Goal: Task Accomplishment & Management: Manage account settings

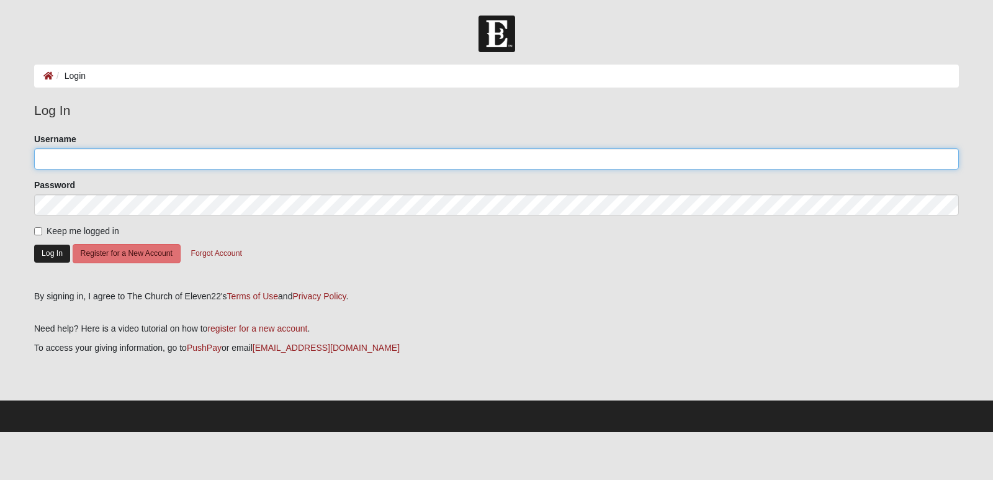
type input "sjsalomao"
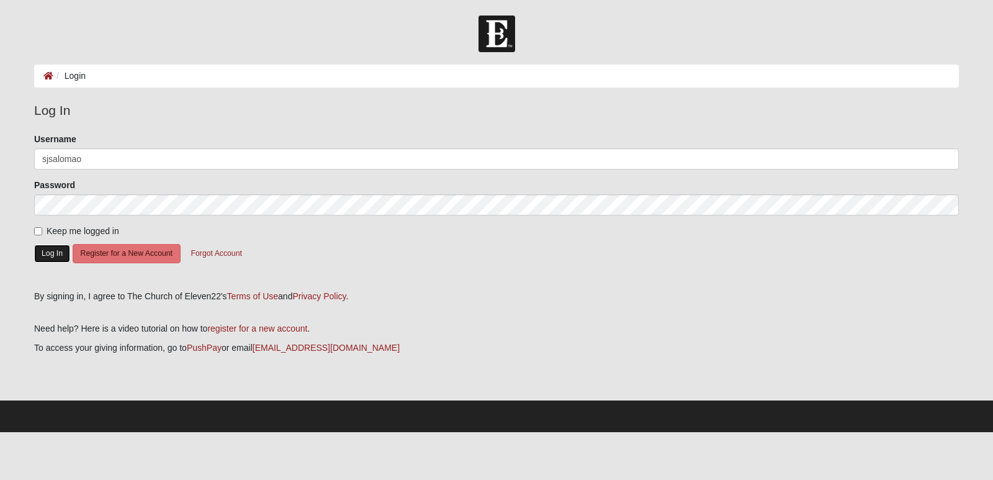
click at [47, 250] on button "Log In" at bounding box center [52, 254] width 36 height 18
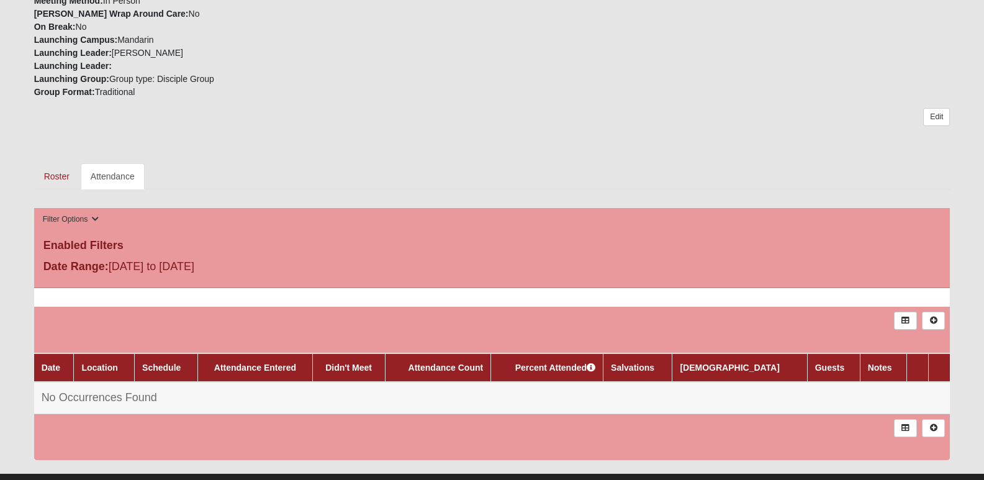
scroll to position [434, 0]
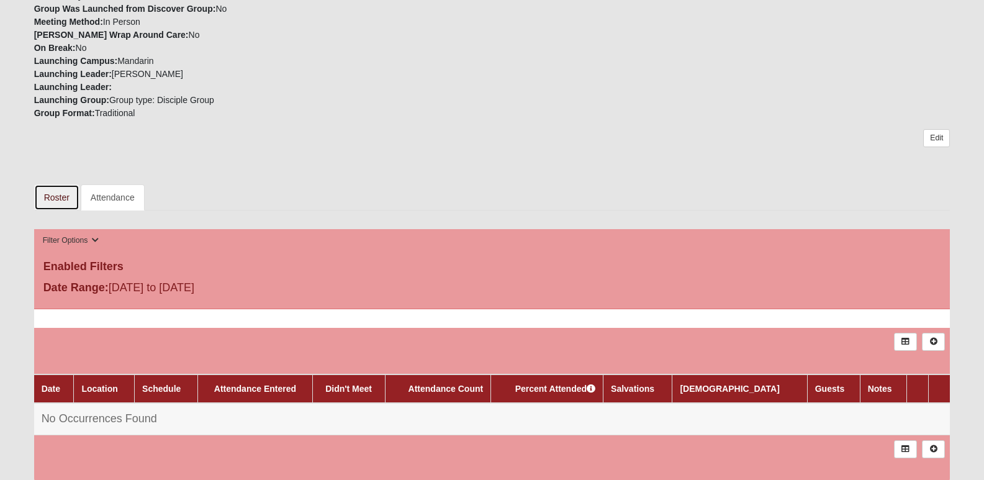
click at [53, 185] on link "Roster" at bounding box center [56, 197] width 45 height 26
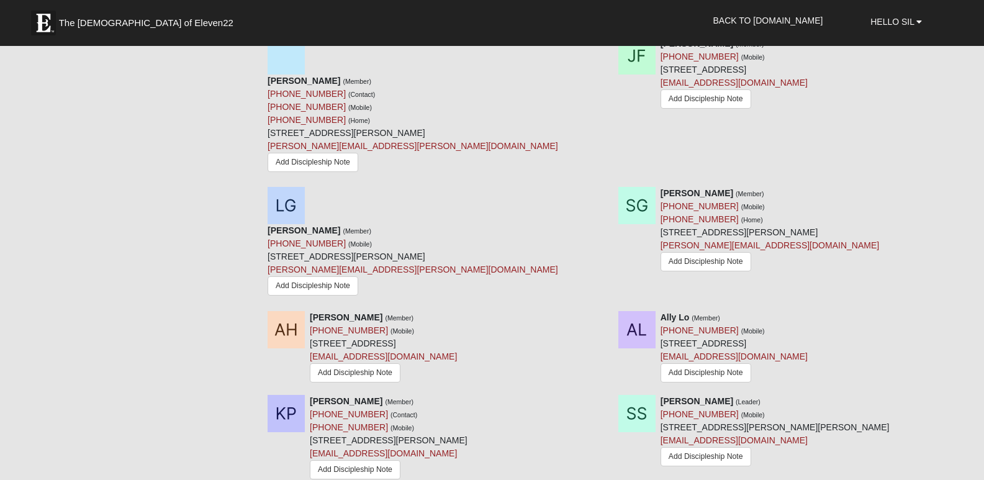
scroll to position [931, 0]
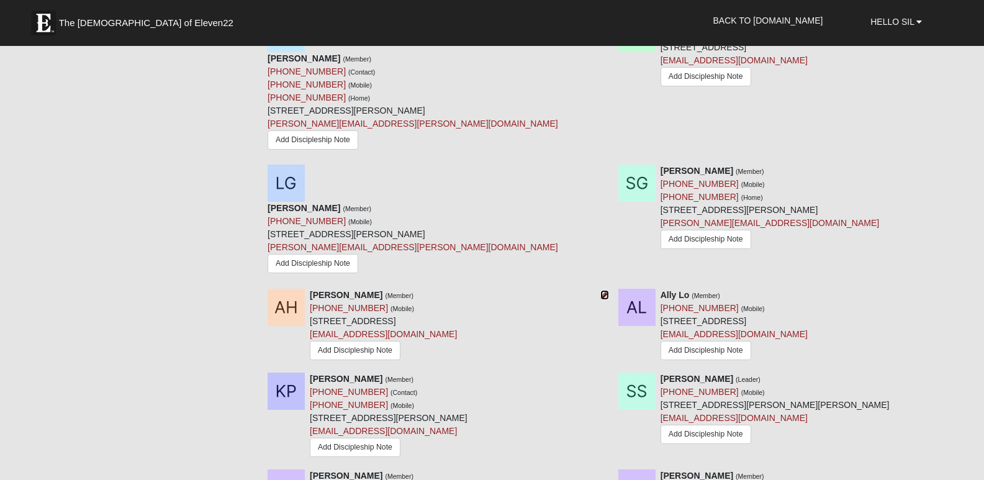
click at [605, 290] on icon at bounding box center [604, 294] width 9 height 9
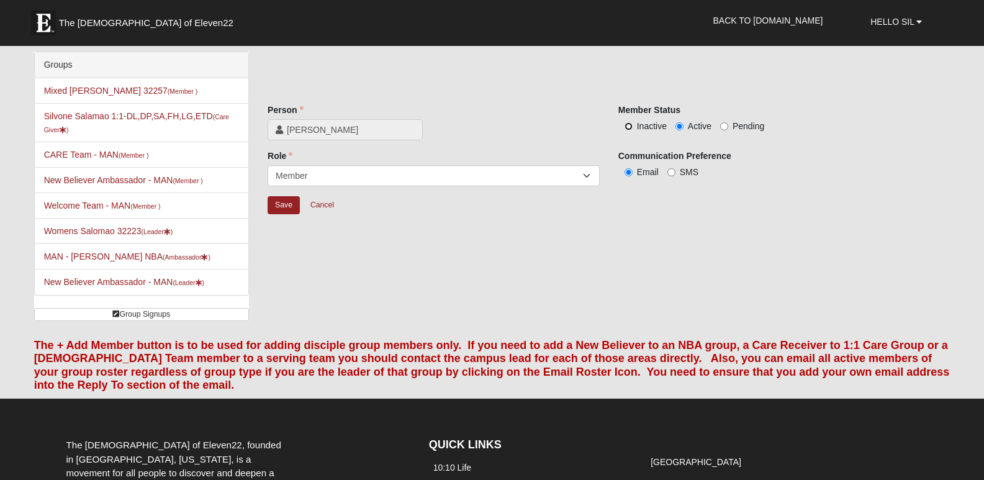
click at [630, 128] on input "Inactive" at bounding box center [628, 126] width 8 height 8
radio input "true"
click at [278, 198] on input "Save" at bounding box center [284, 205] width 32 height 18
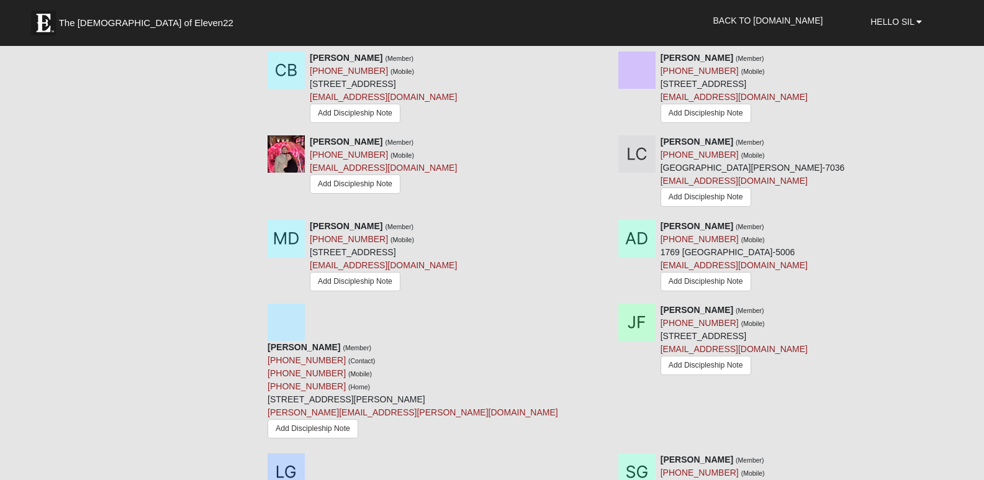
scroll to position [621, 0]
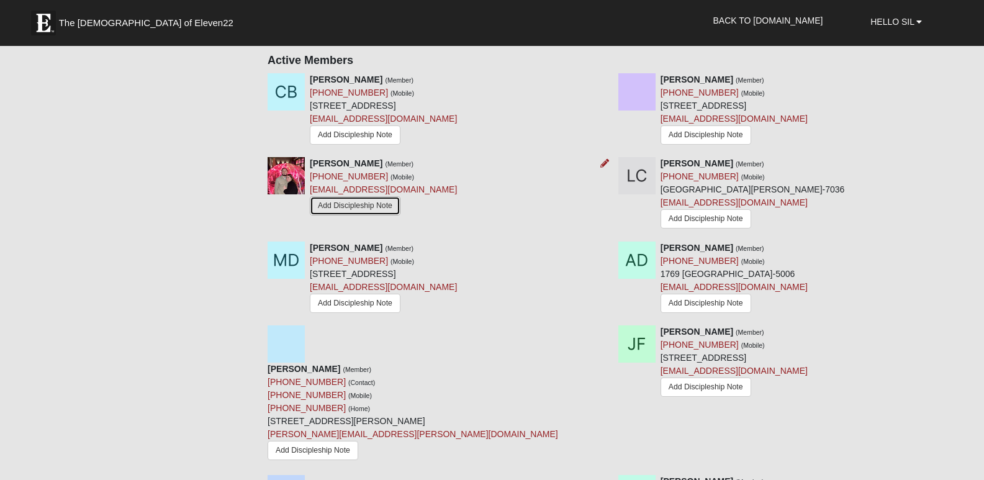
click at [364, 196] on link "Add Discipleship Note" at bounding box center [355, 205] width 91 height 19
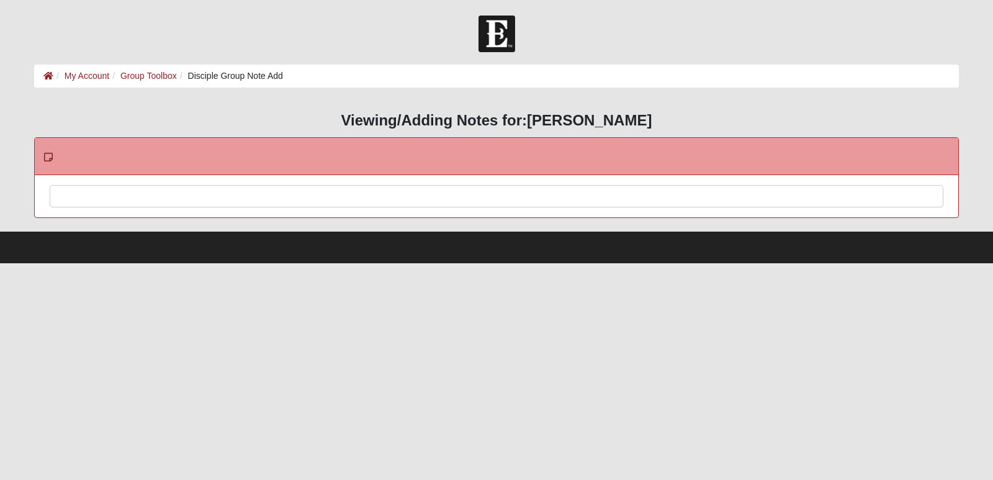
click at [222, 200] on div at bounding box center [496, 213] width 893 height 55
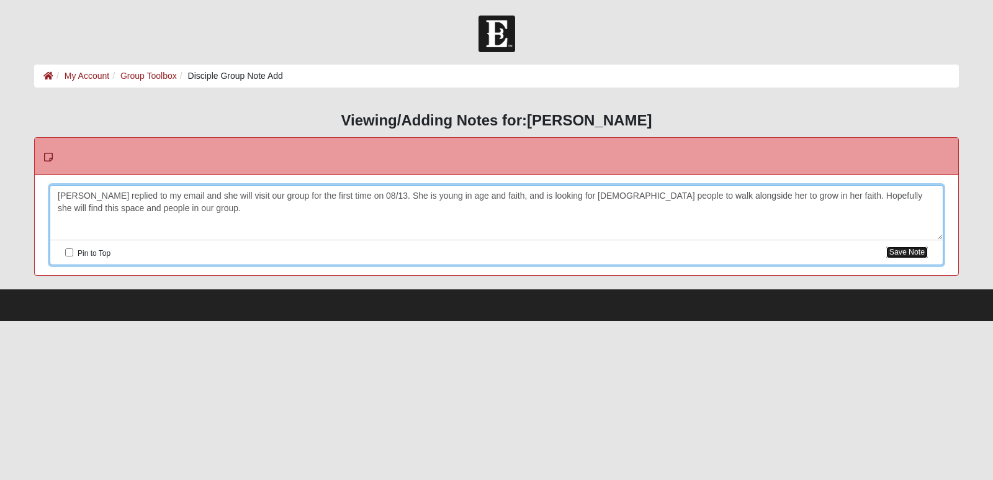
click at [907, 251] on button "Save Note" at bounding box center [907, 252] width 42 height 12
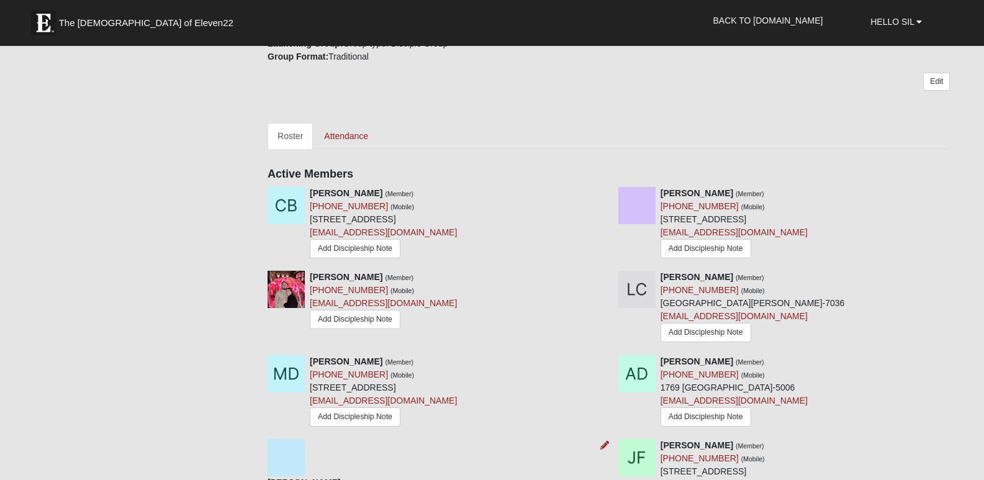
scroll to position [488, 0]
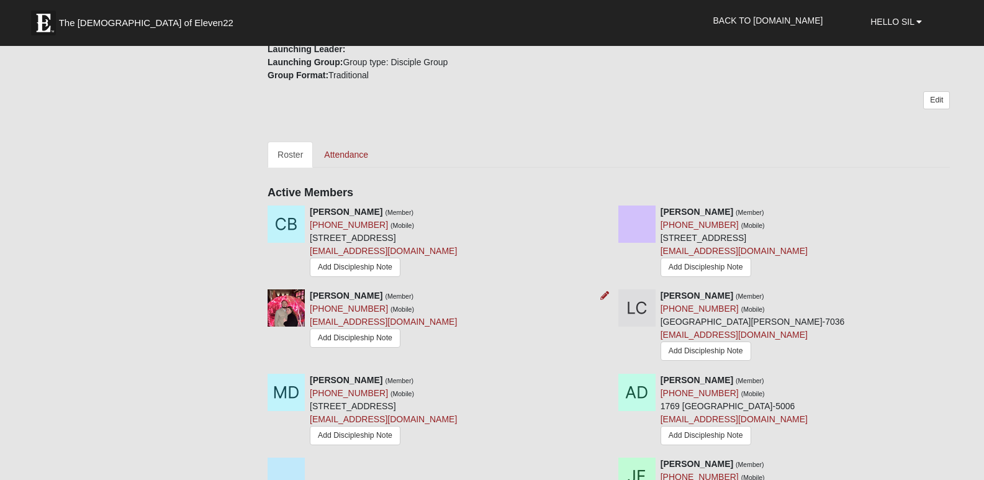
click at [288, 295] on img at bounding box center [286, 307] width 37 height 37
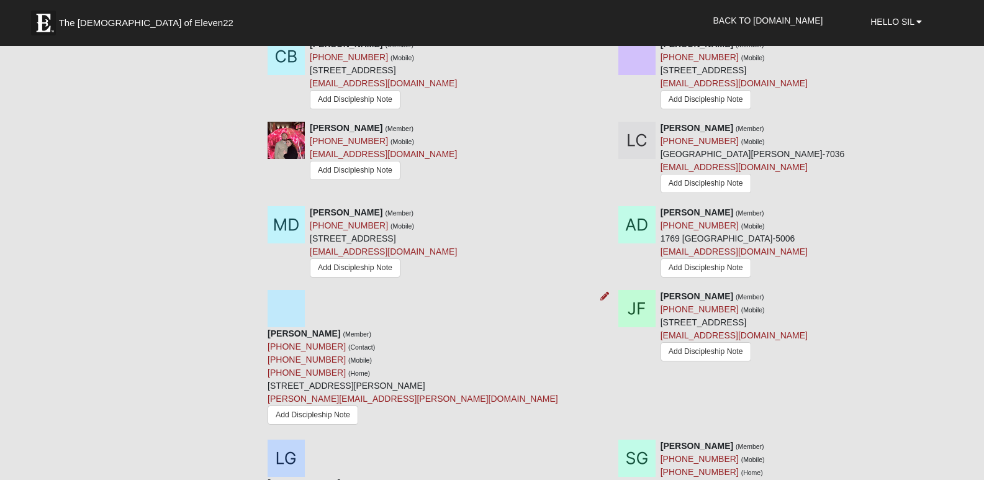
scroll to position [737, 0]
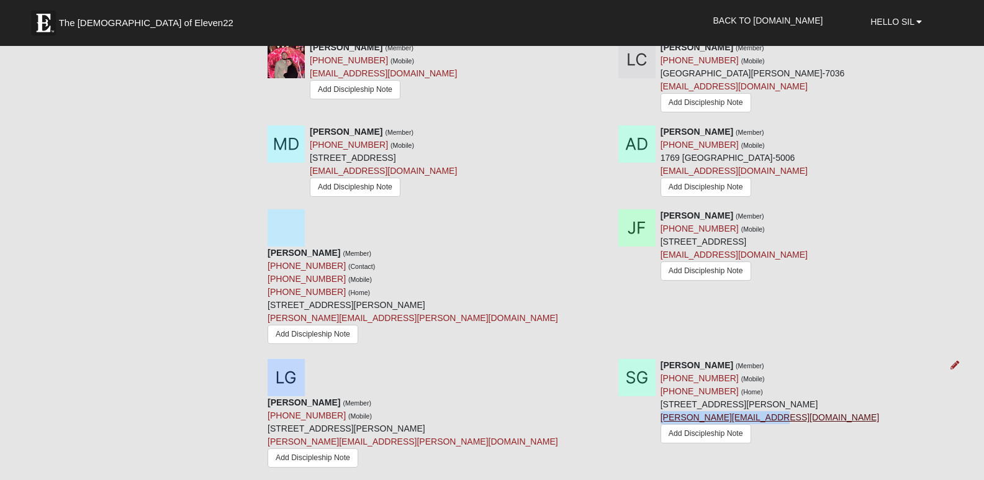
drag, startPoint x: 802, startPoint y: 366, endPoint x: 662, endPoint y: 369, distance: 140.3
click at [662, 369] on div "[PERSON_NAME] (Member) [PHONE_NUMBER] (Mobile) [PHONE_NUMBER] (Home) [STREET_AD…" at bounding box center [769, 403] width 218 height 89
copy link "[PERSON_NAME][EMAIL_ADDRESS][DOMAIN_NAME]"
